Goal: Task Accomplishment & Management: Manage account settings

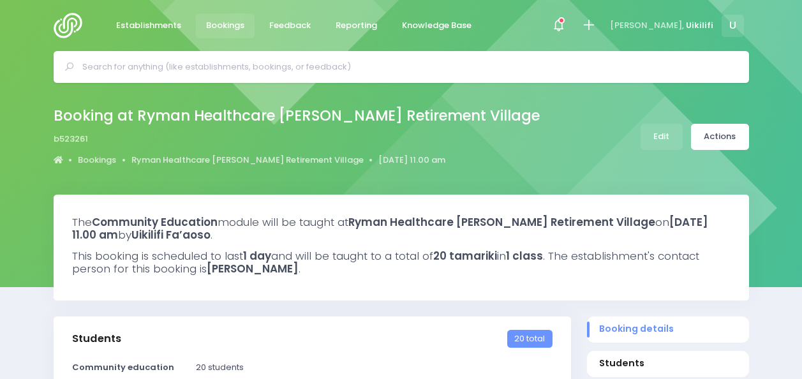
select select "5"
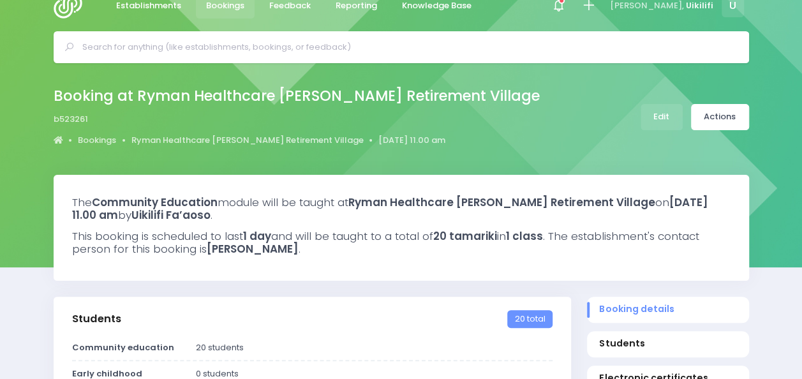
click at [61, 12] on img at bounding box center [72, 6] width 36 height 26
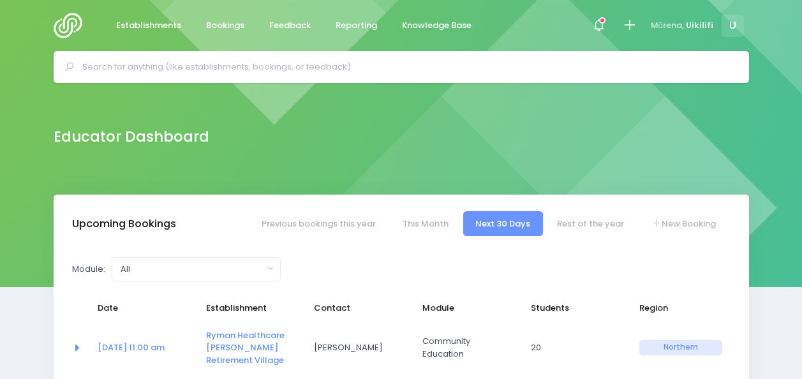
select select "5"
click at [344, 63] on input "text" at bounding box center [406, 66] width 649 height 19
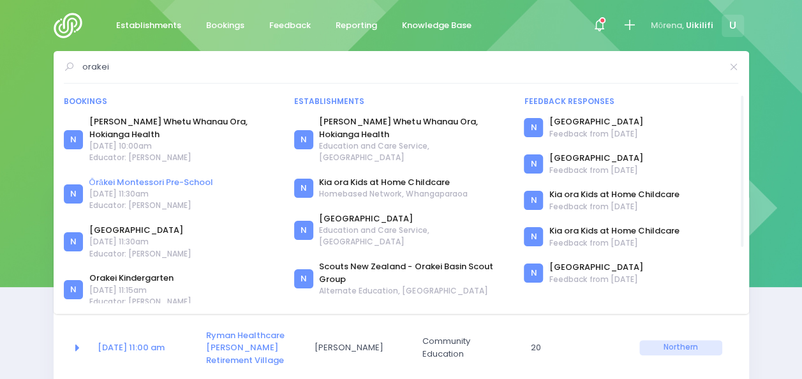
type input "orakei"
click at [205, 181] on link "Ōrākei Montessori Pre-School" at bounding box center [151, 182] width 124 height 13
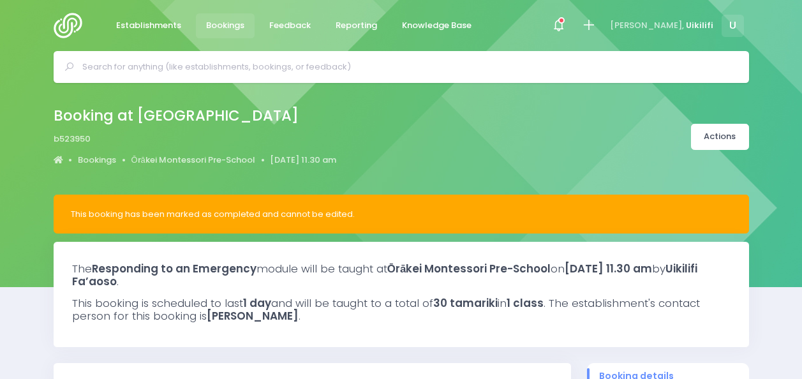
select select "5"
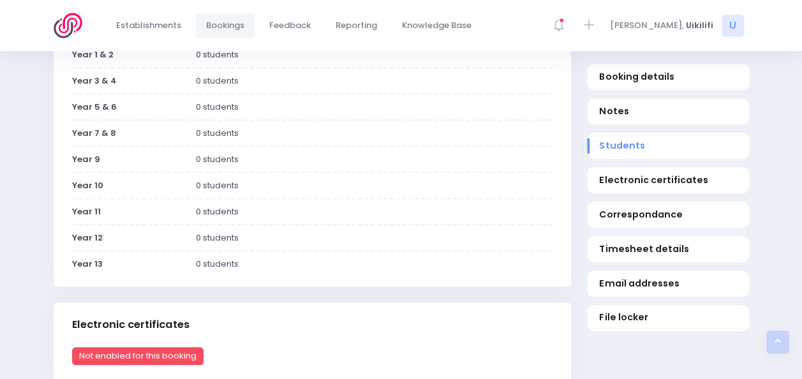
scroll to position [519, 0]
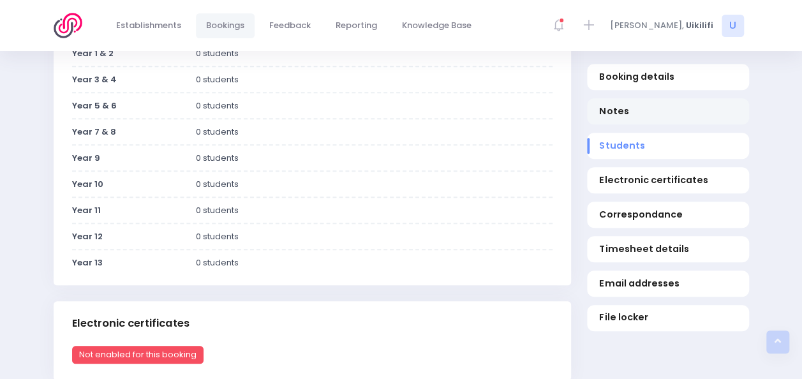
click at [651, 117] on span "Notes" at bounding box center [667, 111] width 137 height 13
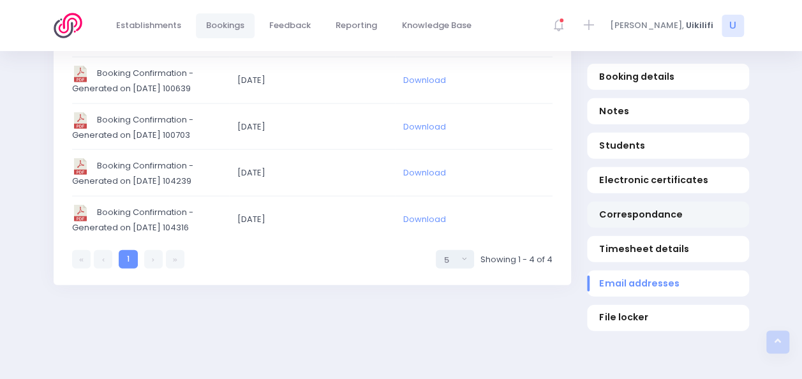
scroll to position [1452, 0]
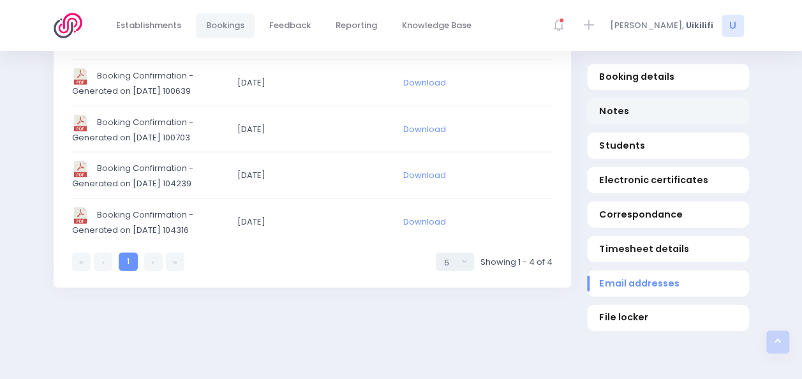
click at [632, 106] on span "Notes" at bounding box center [667, 111] width 137 height 13
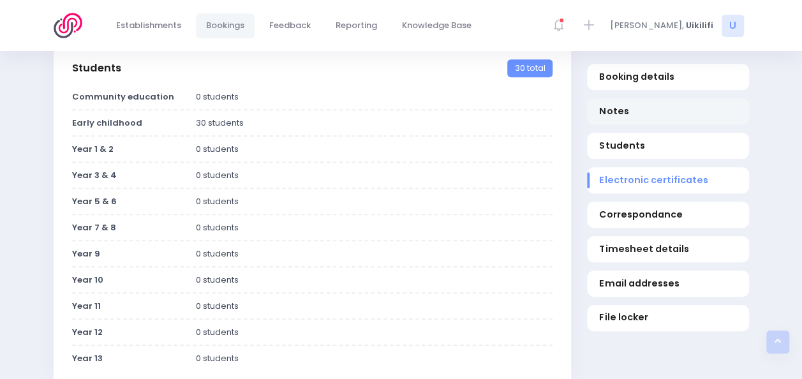
scroll to position [299, 0]
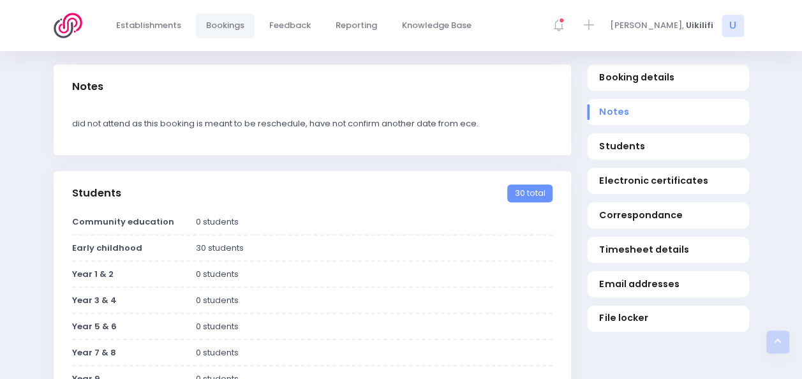
click at [459, 114] on div "did not attend as this booking is meant to be reschedule, have not confirm anot…" at bounding box center [312, 132] width 517 height 46
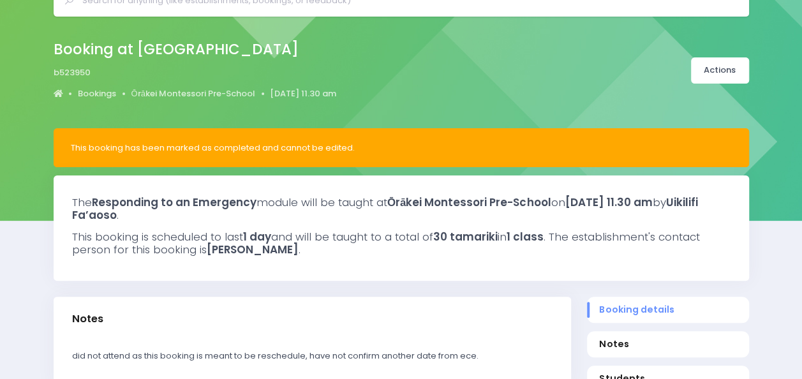
scroll to position [66, 0]
click at [716, 74] on link "Actions" at bounding box center [720, 70] width 58 height 26
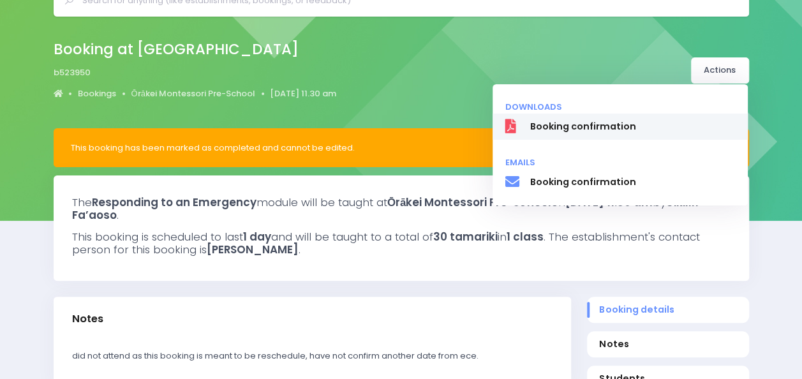
click at [639, 128] on span "Booking confirmation" at bounding box center [631, 126] width 205 height 13
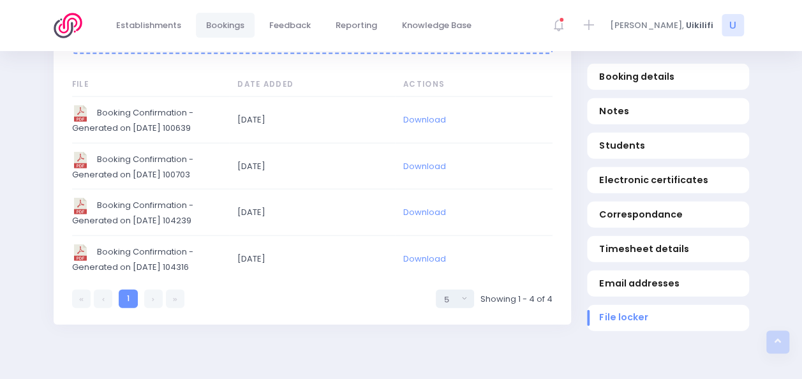
scroll to position [1414, 0]
click at [219, 247] on td "Booking Confirmation - Generated on [DATE] 104316" at bounding box center [151, 260] width 158 height 46
click at [416, 255] on link "Download" at bounding box center [424, 260] width 43 height 12
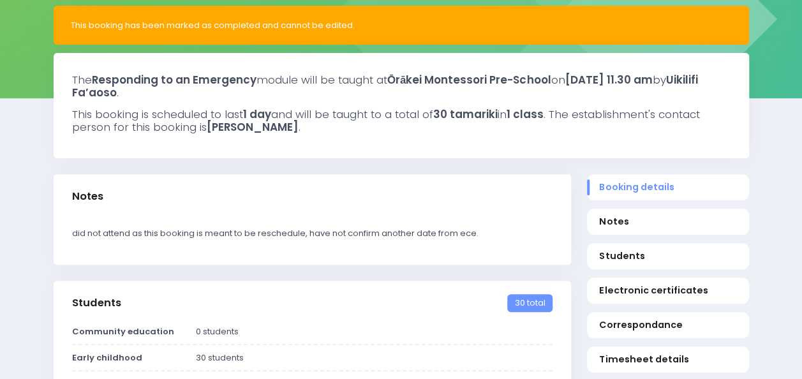
scroll to position [0, 0]
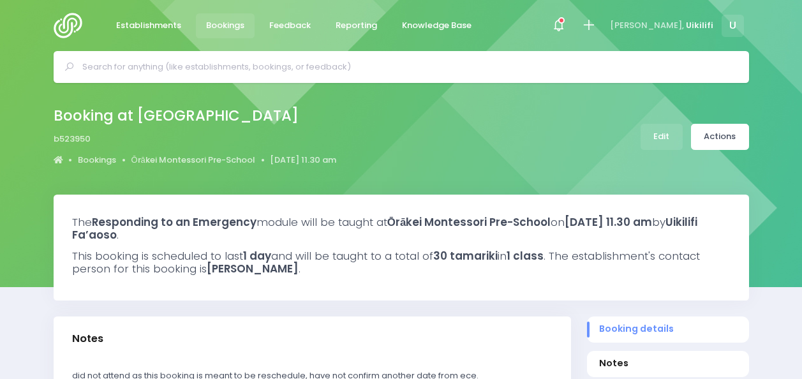
select select "5"
click at [675, 139] on link "Edit" at bounding box center [661, 137] width 42 height 26
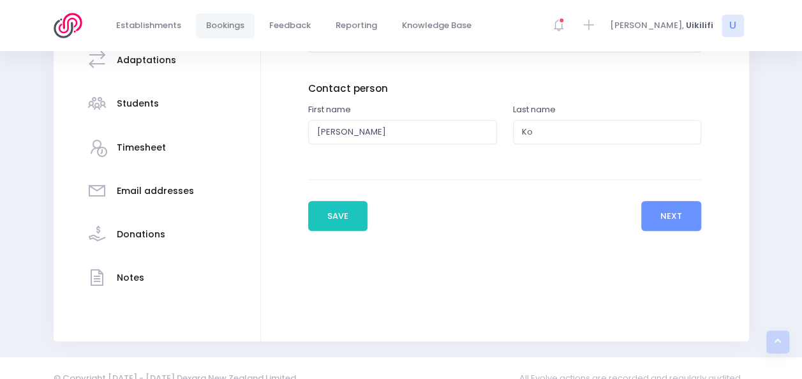
scroll to position [304, 0]
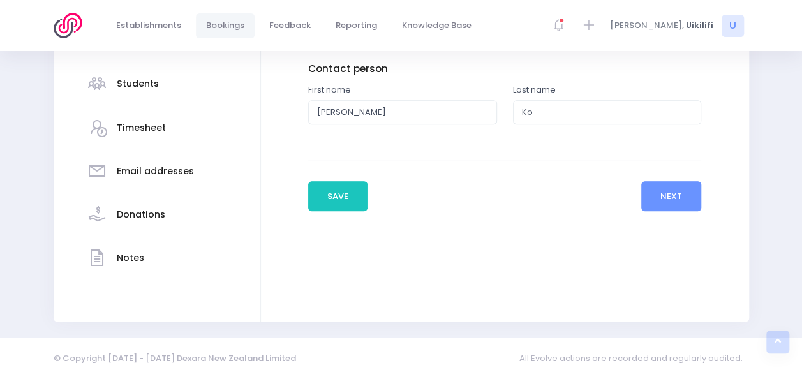
click at [121, 260] on h3 "Notes" at bounding box center [130, 258] width 27 height 11
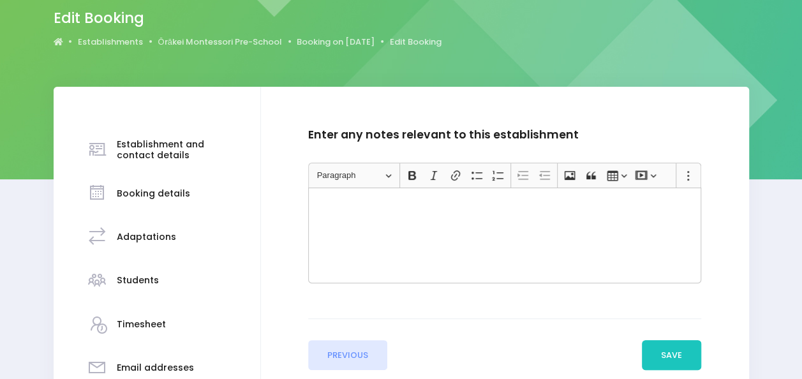
scroll to position [102, 0]
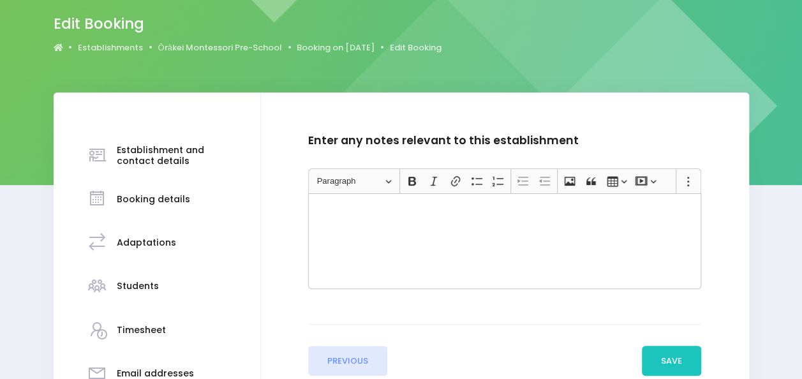
click at [341, 225] on div "Rich Text Editor, main" at bounding box center [504, 241] width 393 height 96
click at [170, 198] on h3 "Booking details" at bounding box center [153, 199] width 73 height 11
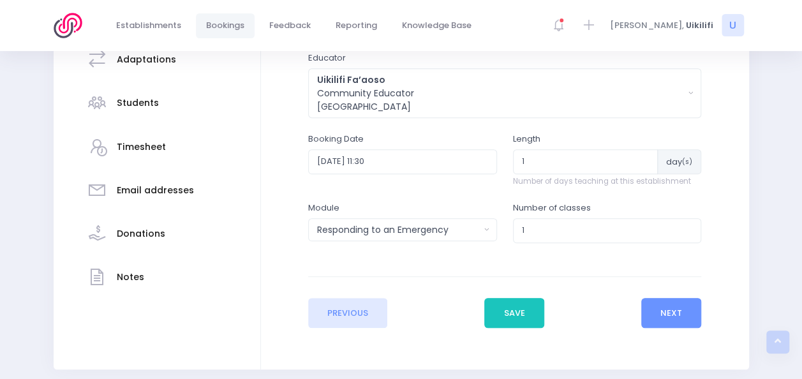
scroll to position [286, 0]
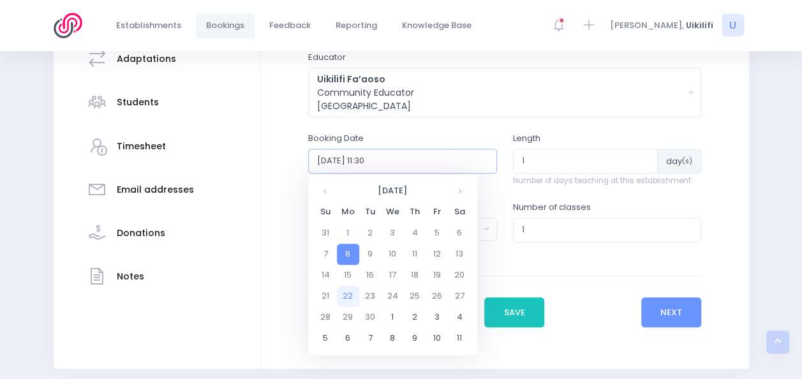
click at [369, 154] on input "2025-09-08 11:30" at bounding box center [402, 161] width 189 height 24
click at [461, 189] on th at bounding box center [459, 191] width 22 height 21
click at [413, 256] on td "9" at bounding box center [415, 254] width 22 height 21
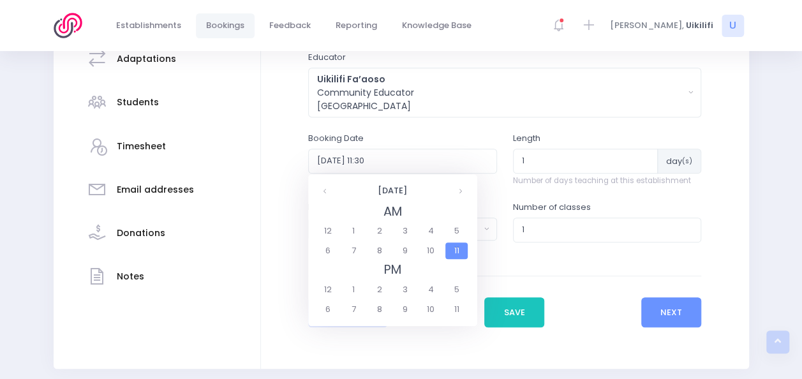
click at [455, 253] on span "11" at bounding box center [456, 250] width 22 height 17
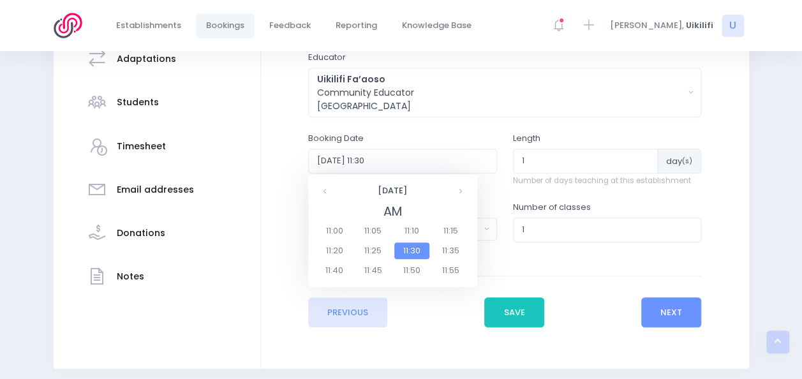
click at [413, 251] on span "11:30" at bounding box center [412, 250] width 36 height 17
type input "2025-10-09 11:30"
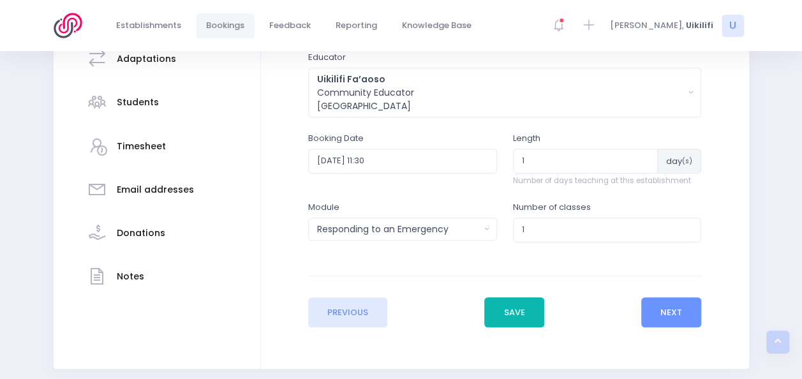
click at [516, 299] on button "Save" at bounding box center [514, 312] width 60 height 31
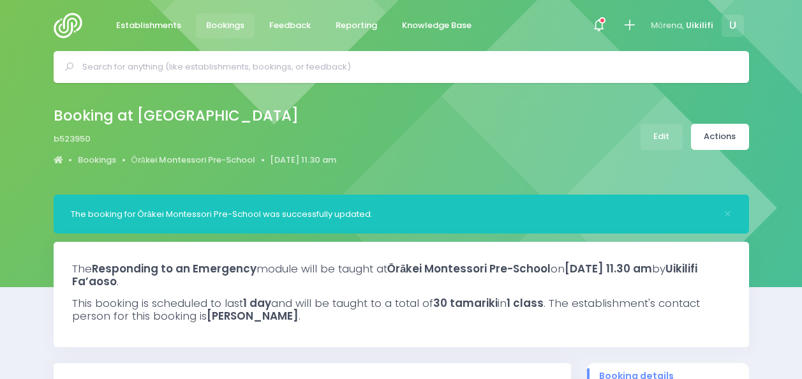
select select "5"
click at [634, 151] on div "Booking at [GEOGRAPHIC_DATA] b523950 Bookings [GEOGRAPHIC_DATA] [DATE] 11.30 am…" at bounding box center [401, 136] width 727 height 67
